Goal: Navigation & Orientation: Find specific page/section

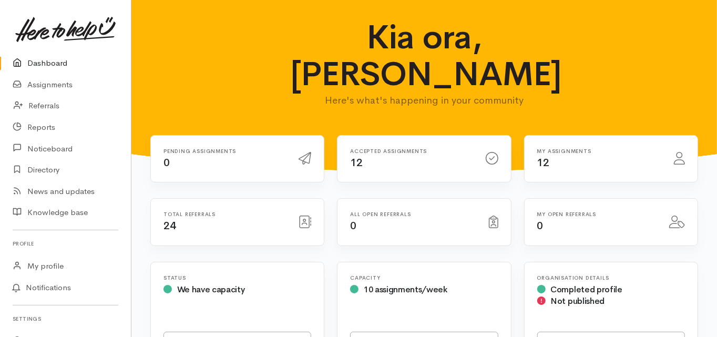
click at [44, 61] on link "Dashboard" at bounding box center [65, 64] width 131 height 22
click at [58, 58] on link "Dashboard" at bounding box center [65, 64] width 131 height 22
